Goal: Information Seeking & Learning: Check status

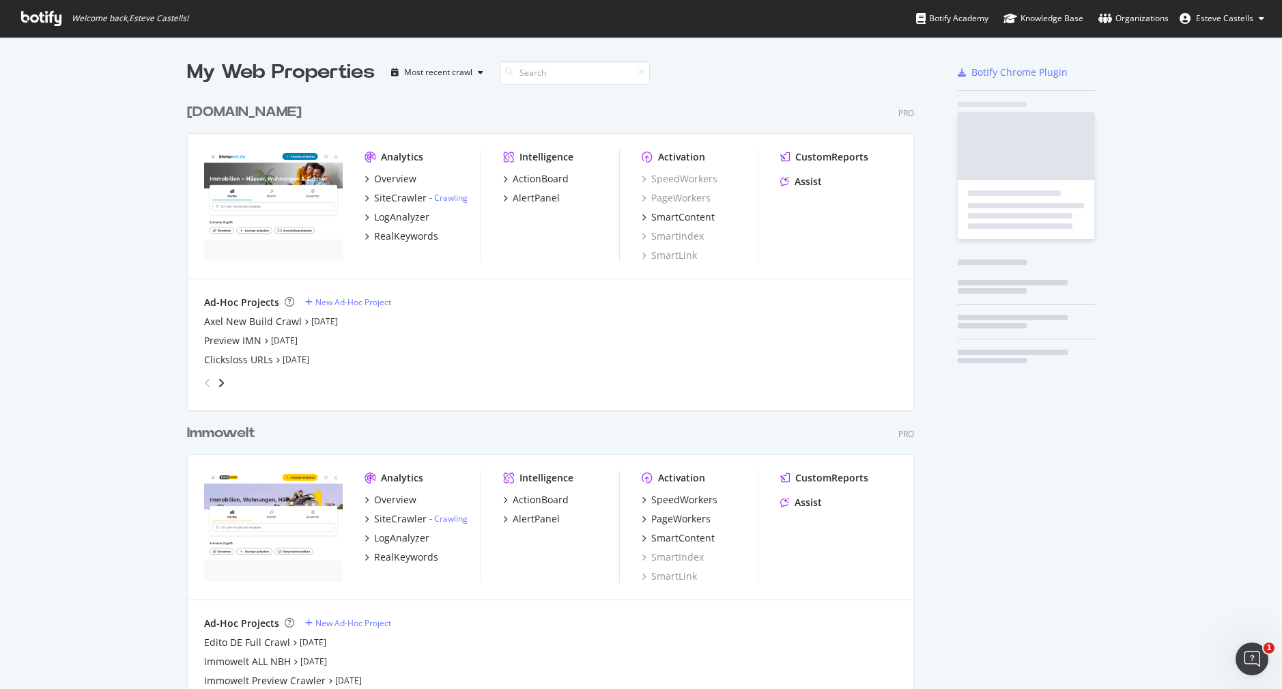
scroll to position [3937, 728]
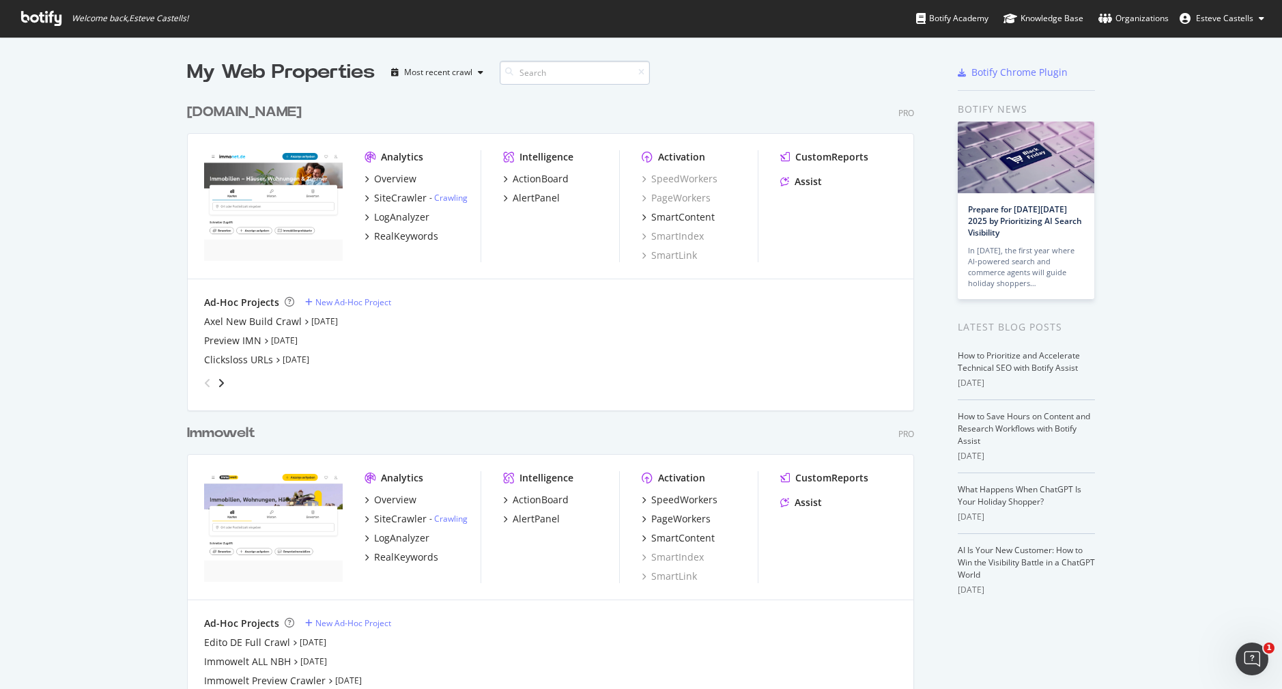
click at [563, 76] on input at bounding box center [575, 73] width 150 height 24
type input "gumtree"
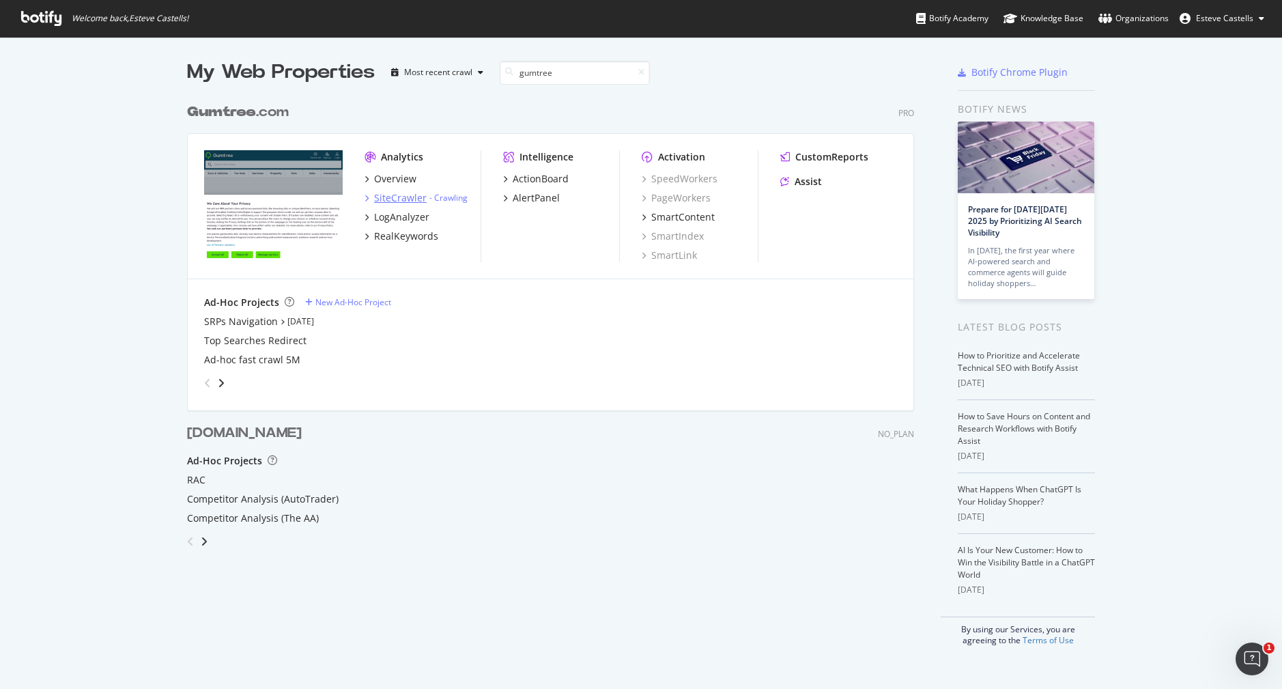
click at [401, 195] on div "SiteCrawler" at bounding box center [400, 198] width 53 height 14
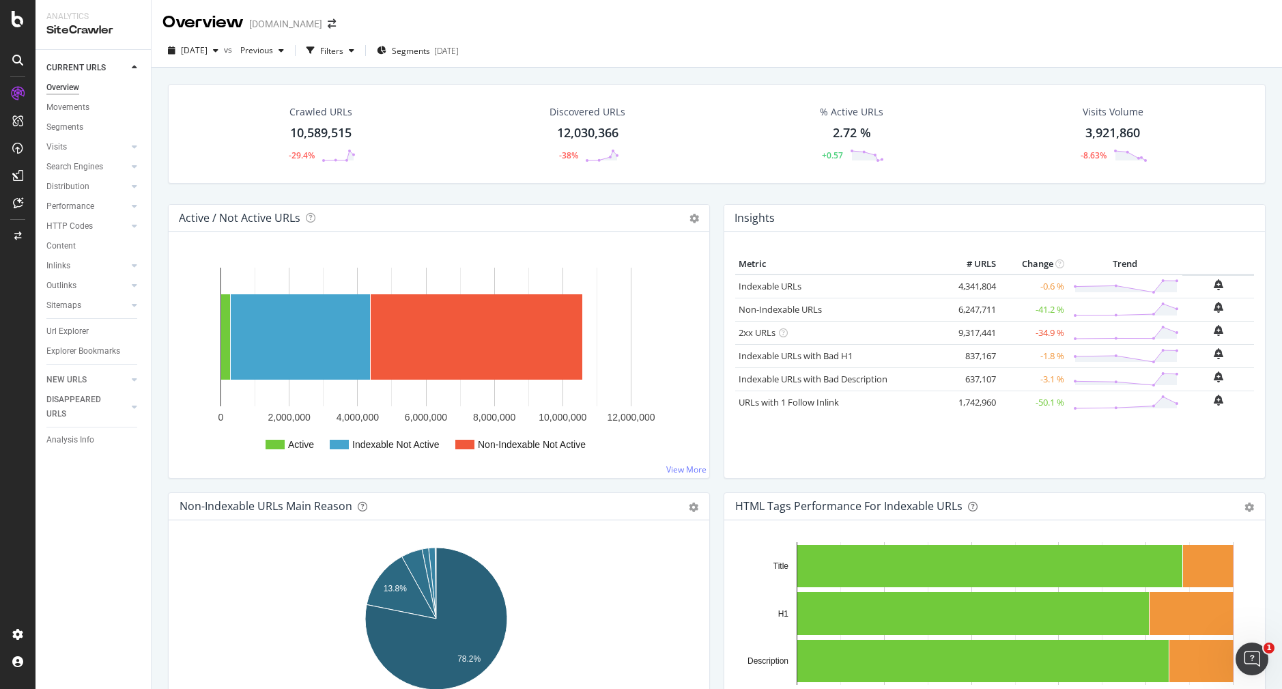
click at [649, 196] on div "Crawled URLs 10,589,515 -29.4% Discovered URLs 12,030,366 -38% % Active URLs 2.…" at bounding box center [716, 144] width 1111 height 120
click at [83, 177] on div "LogAnalyzer" at bounding box center [77, 176] width 53 height 14
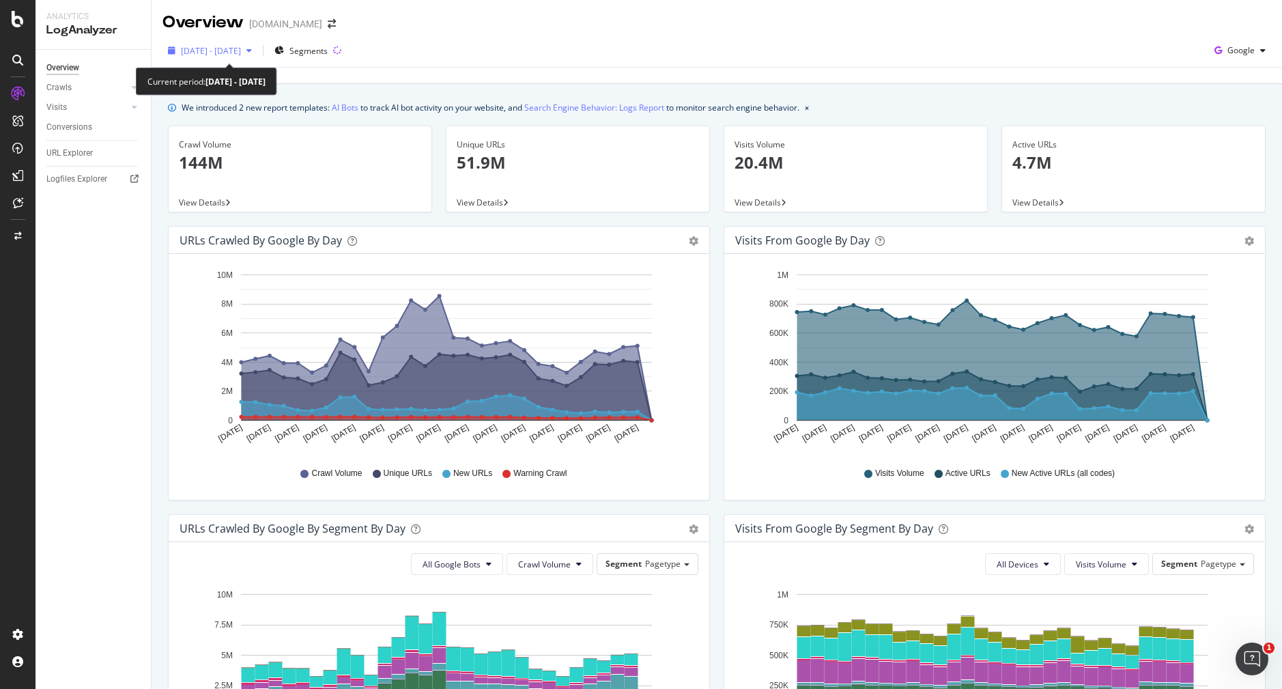
click at [241, 49] on span "2025 Aug. 26th - Sep. 24th" at bounding box center [211, 51] width 60 height 12
click at [551, 42] on div "2025 Aug. 26th - Sep. 24th Segments Google" at bounding box center [717, 53] width 1130 height 27
